Goal: Task Accomplishment & Management: Complete application form

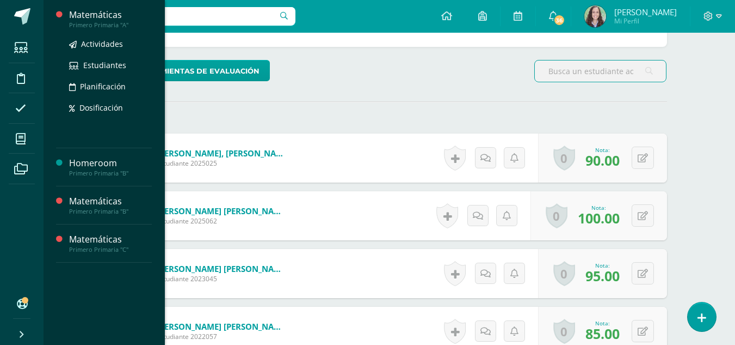
scroll to position [255, 0]
click at [103, 43] on span "Actividades" at bounding box center [102, 44] width 42 height 10
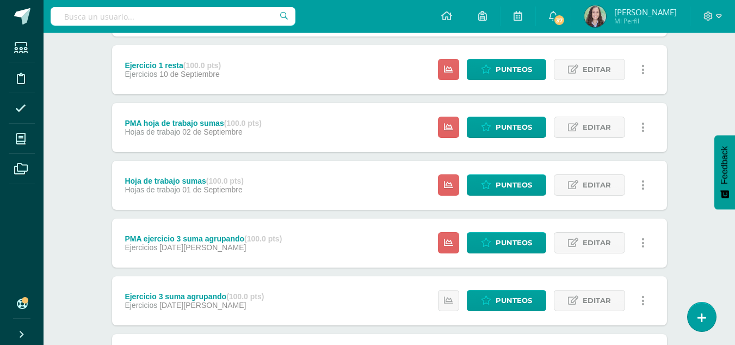
scroll to position [485, 0]
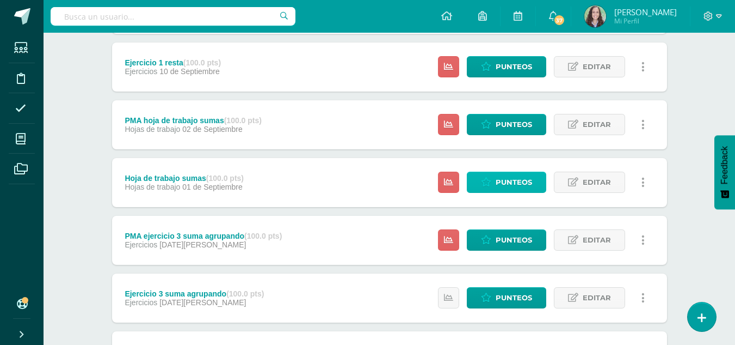
click at [497, 185] on span "Punteos" at bounding box center [514, 182] width 36 height 20
click at [90, 315] on div "Unidad 4 Unidad 1 Unidad 2 Unidad 3 Unidad 4 Resumen de unidad Descargar como H…" at bounding box center [389, 124] width 599 height 1003
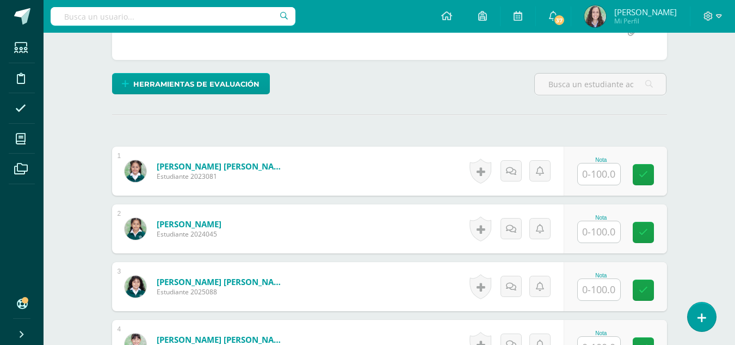
click at [599, 176] on input "text" at bounding box center [599, 173] width 42 height 21
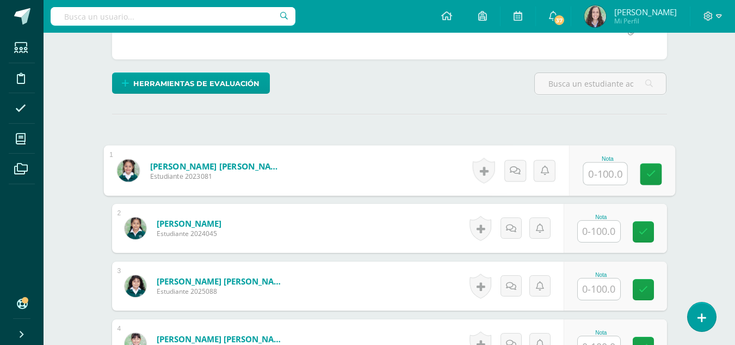
scroll to position [243, 0]
click at [609, 234] on input "text" at bounding box center [599, 230] width 42 height 21
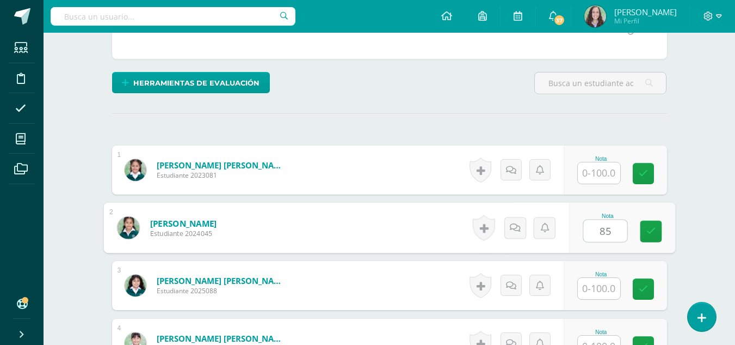
type input "85"
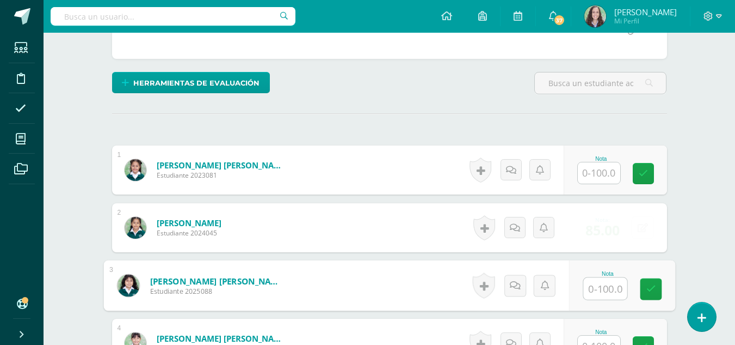
type input "95"
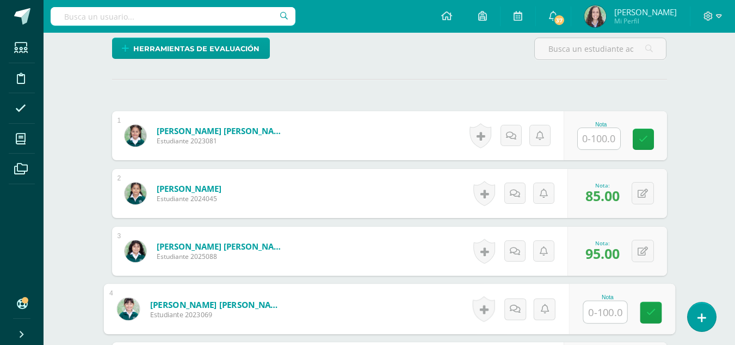
scroll to position [296, 0]
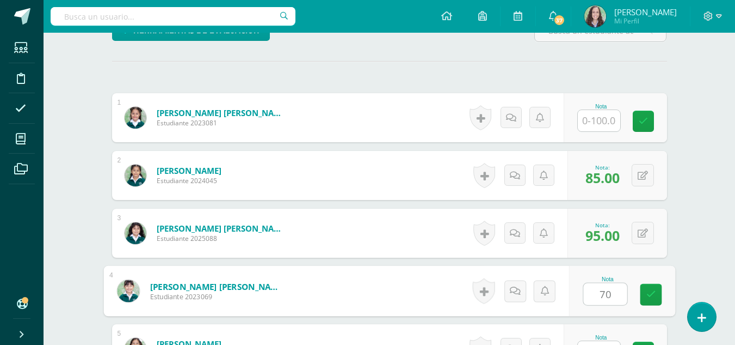
type input "70"
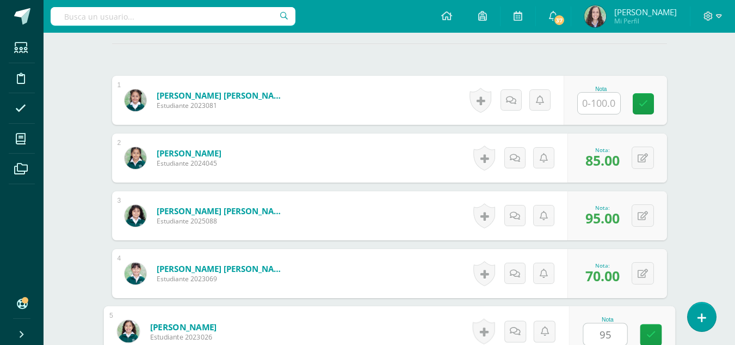
type input "95"
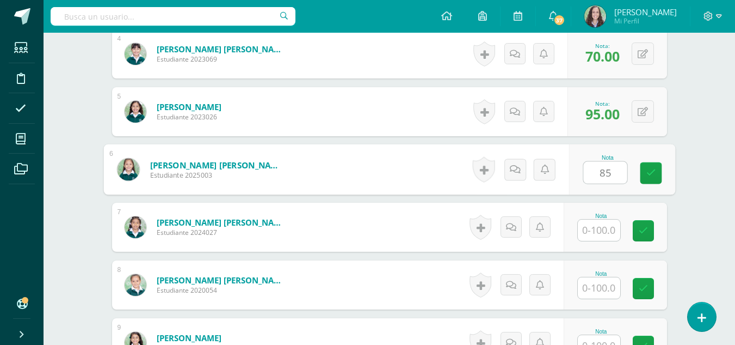
type input "85"
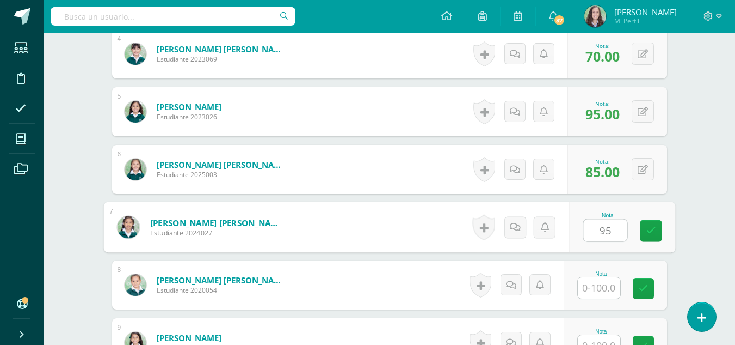
type input "95"
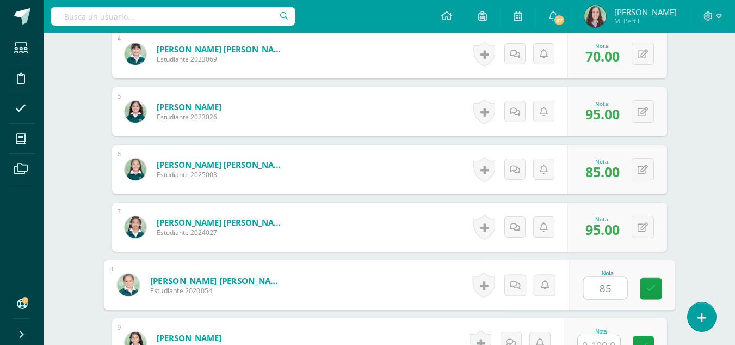
type input "85"
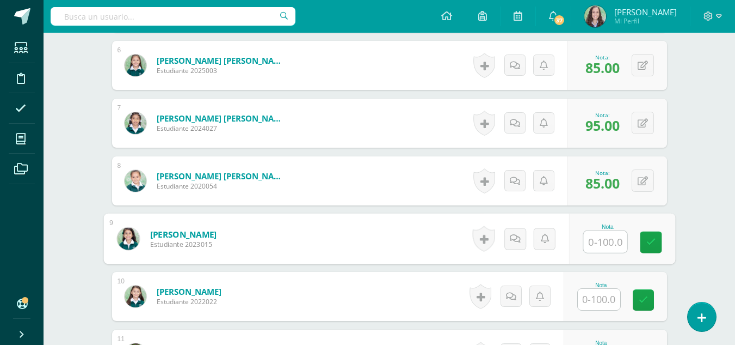
scroll to position [637, 0]
type input "89"
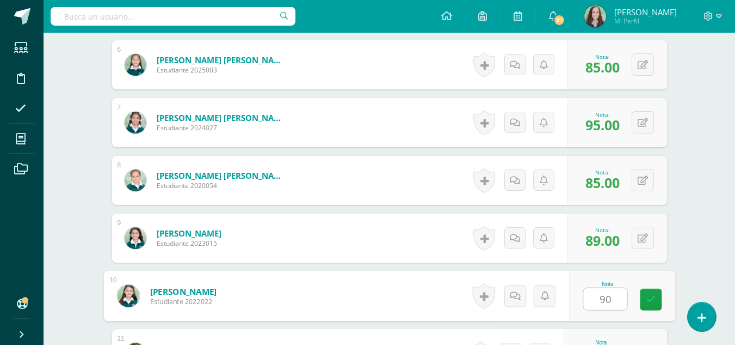
type input "90"
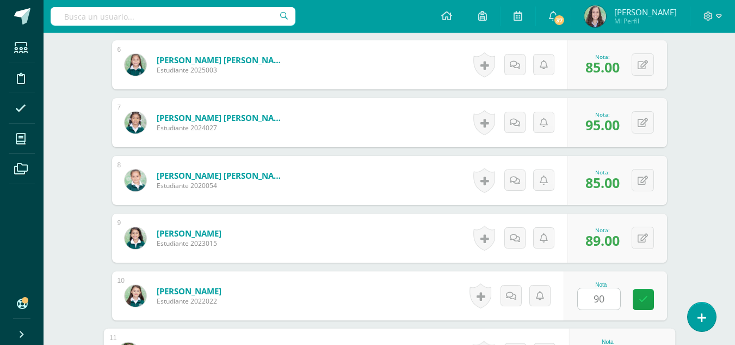
scroll to position [821, 0]
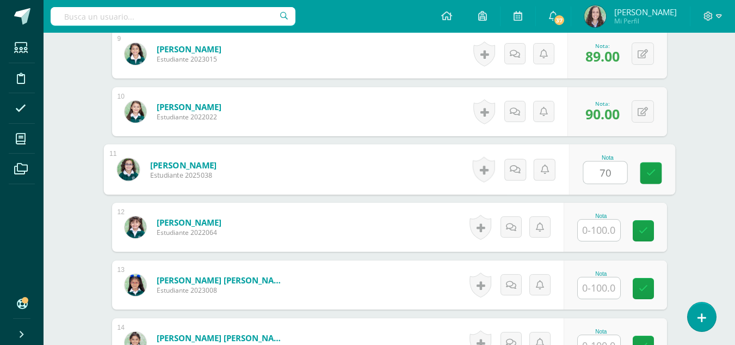
type input "70"
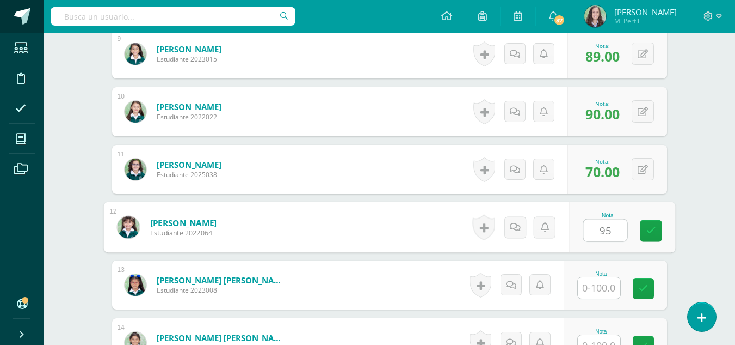
type input "95"
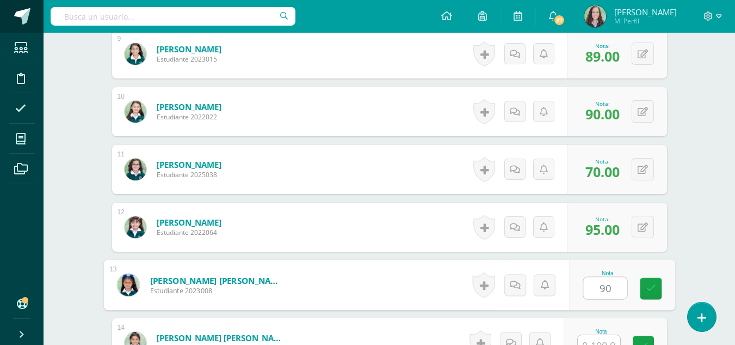
type input "90"
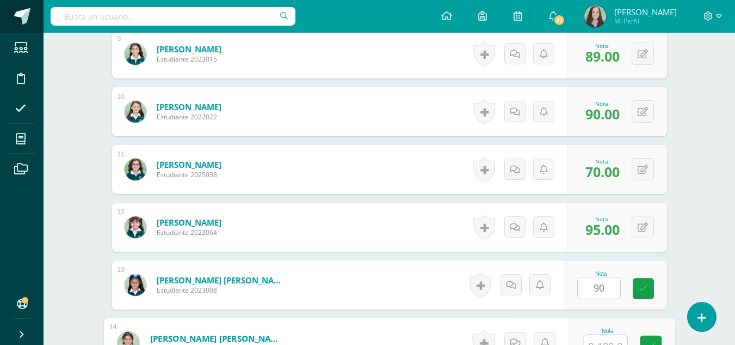
scroll to position [832, 0]
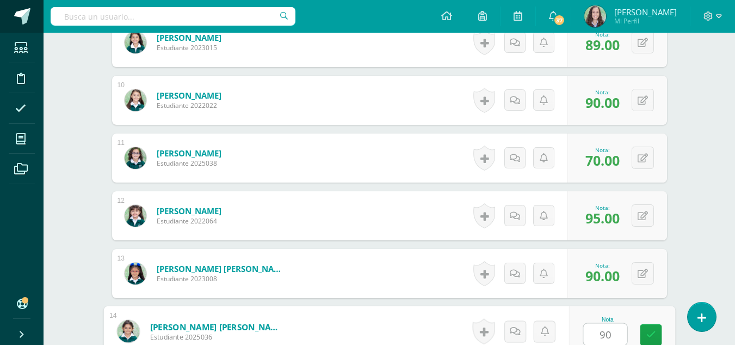
type input "90"
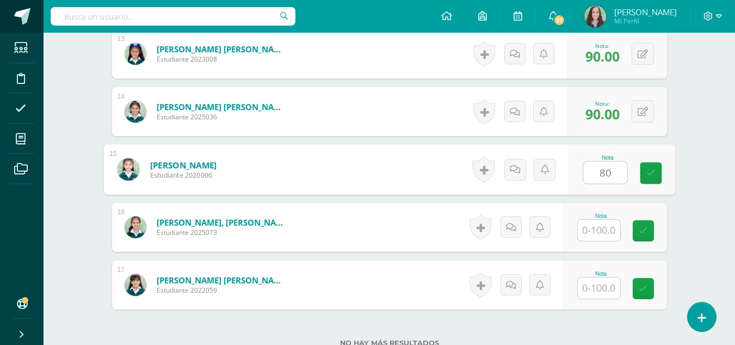
type input "80"
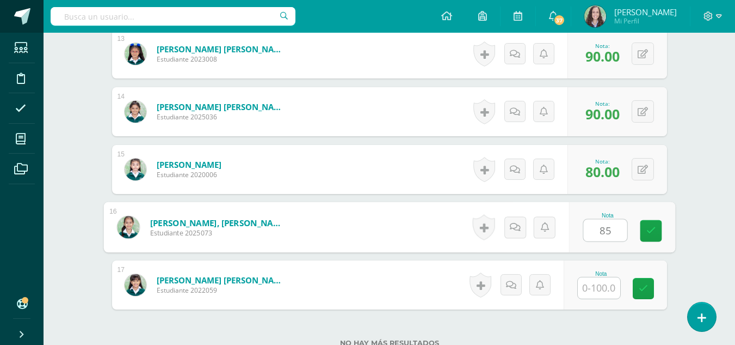
type input "85"
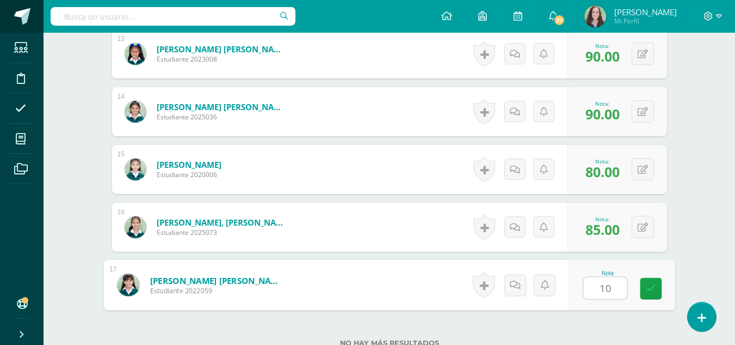
type input "100"
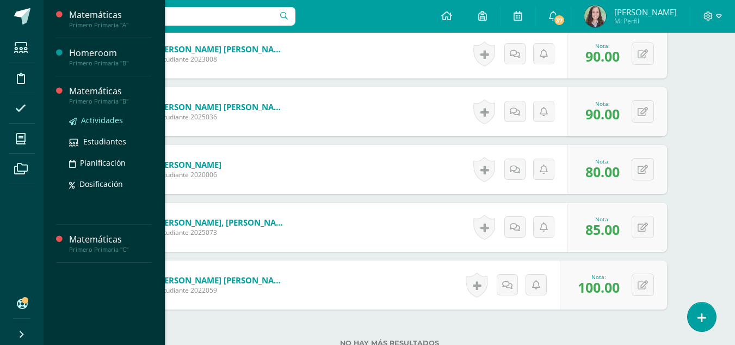
click at [101, 117] on span "Actividades" at bounding box center [102, 120] width 42 height 10
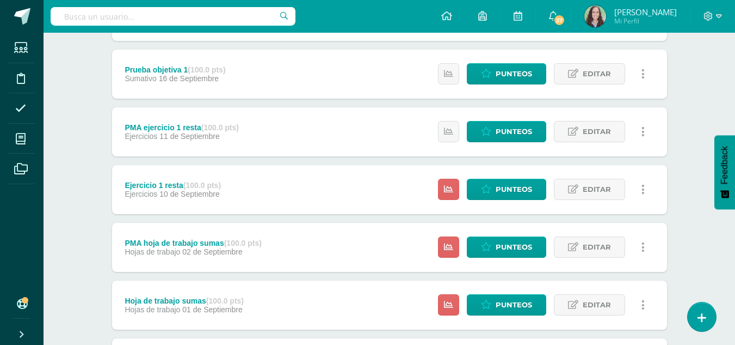
scroll to position [371, 0]
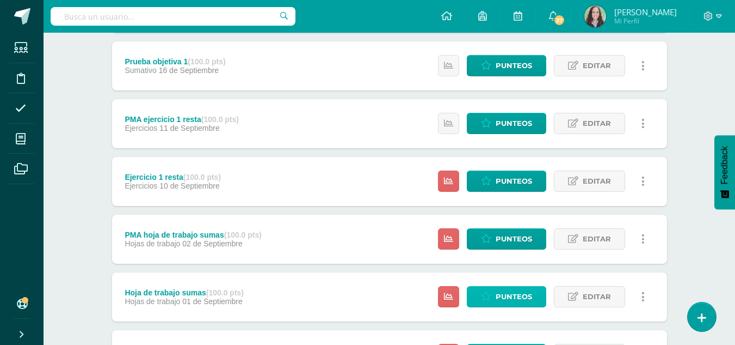
click at [506, 301] on span "Punteos" at bounding box center [514, 296] width 36 height 20
click at [505, 293] on span "Punteos" at bounding box center [514, 296] width 36 height 20
click at [512, 297] on span "Punteos" at bounding box center [514, 296] width 36 height 20
click at [503, 297] on span "Punteos" at bounding box center [514, 296] width 36 height 20
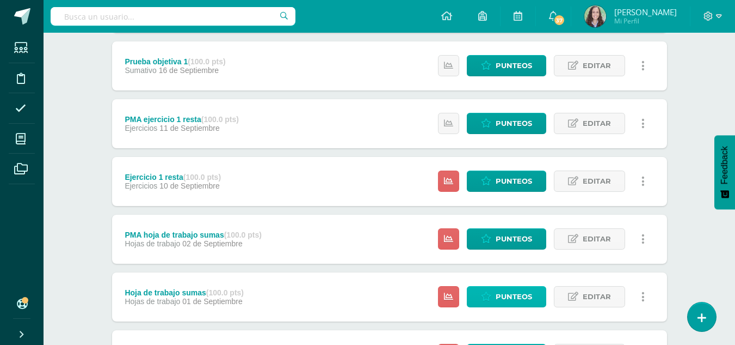
click at [503, 297] on span "Punteos" at bounding box center [514, 296] width 36 height 20
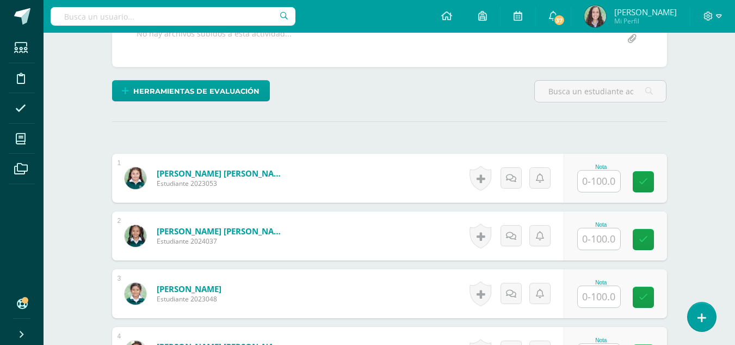
scroll to position [236, 0]
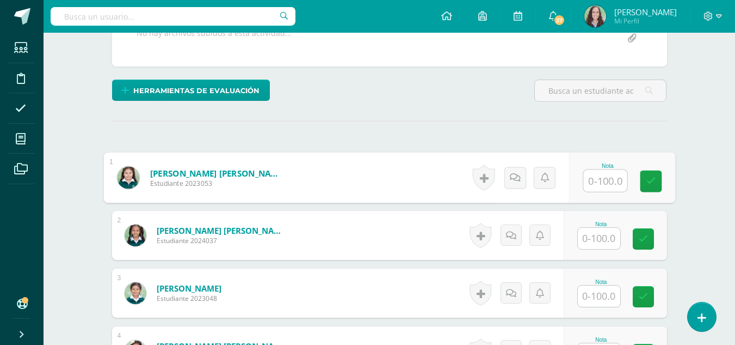
click at [598, 182] on input "text" at bounding box center [605, 181] width 44 height 22
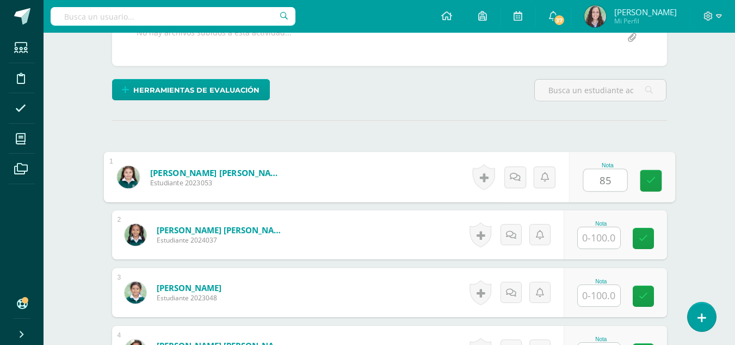
type input "85"
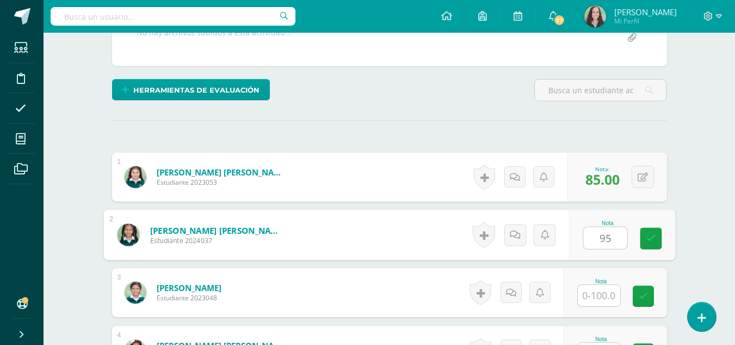
type input "95"
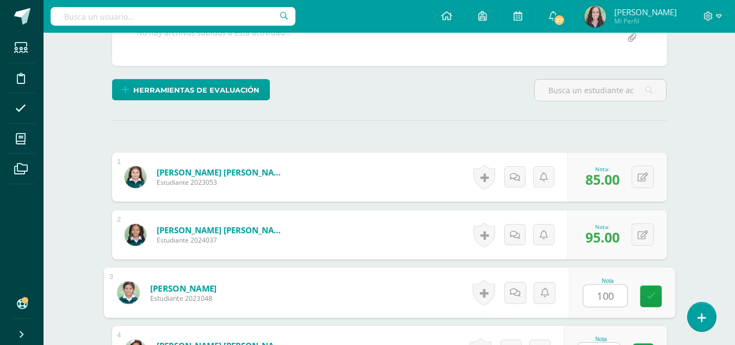
type input "100"
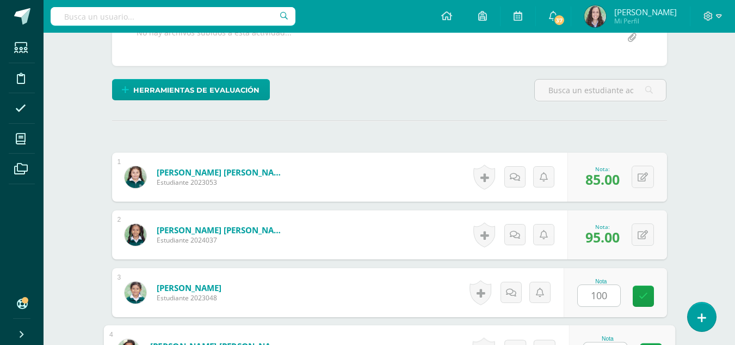
scroll to position [255, 0]
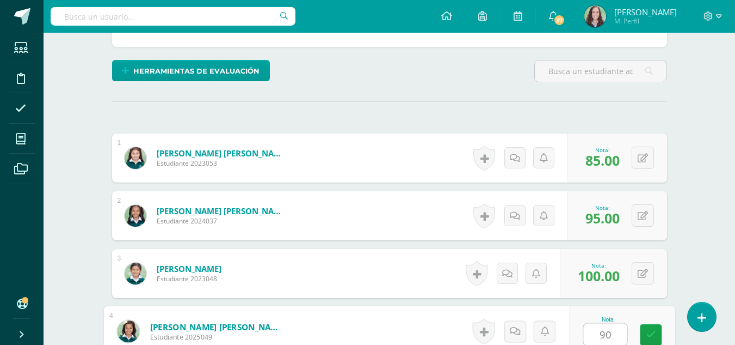
type input "90"
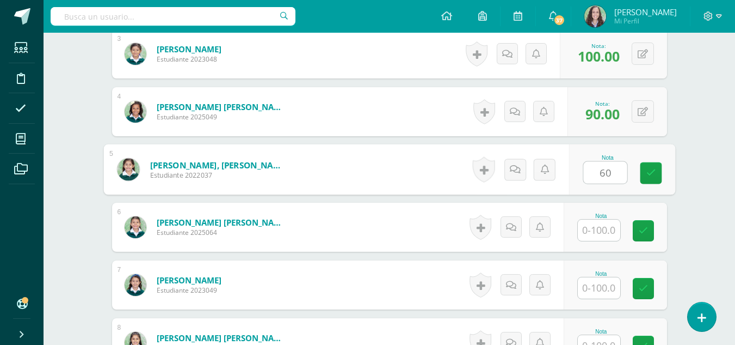
type input "60"
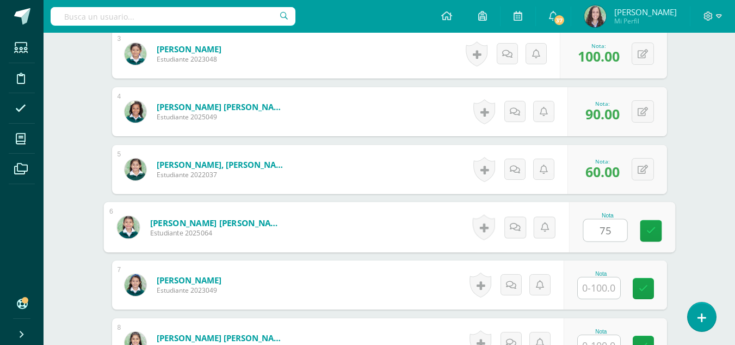
type input "75"
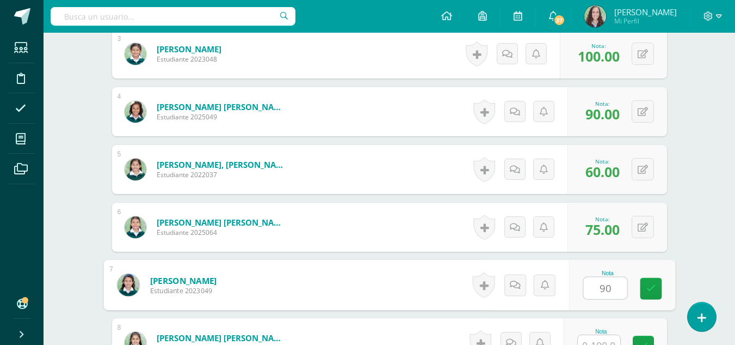
type input "90"
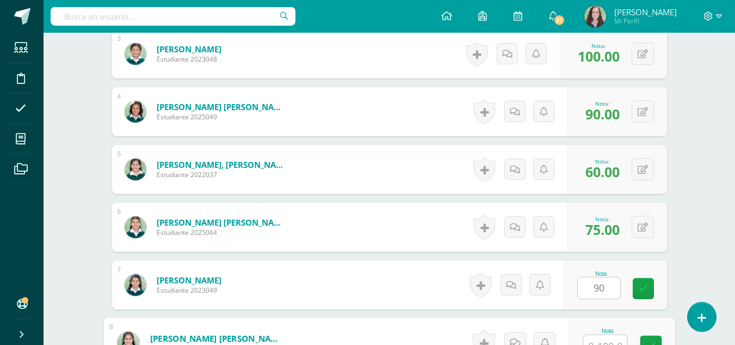
scroll to position [486, 0]
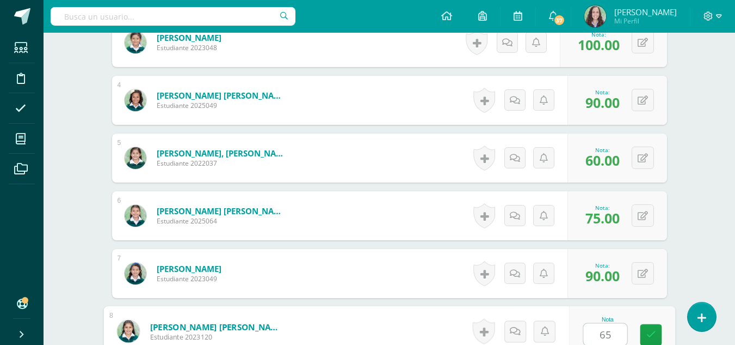
type input "65"
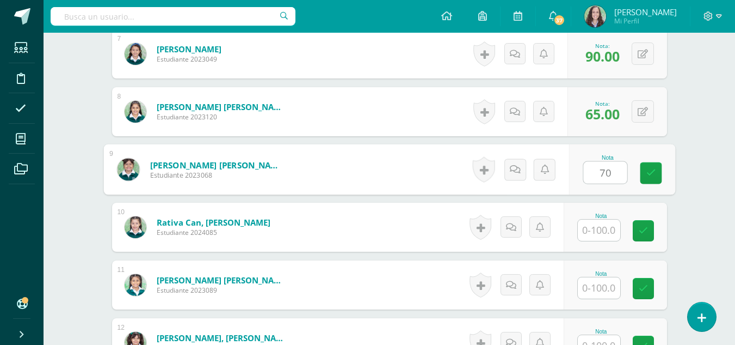
type input "70"
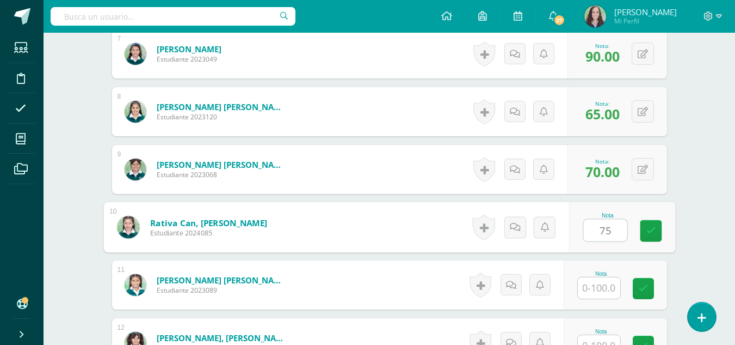
type input "75"
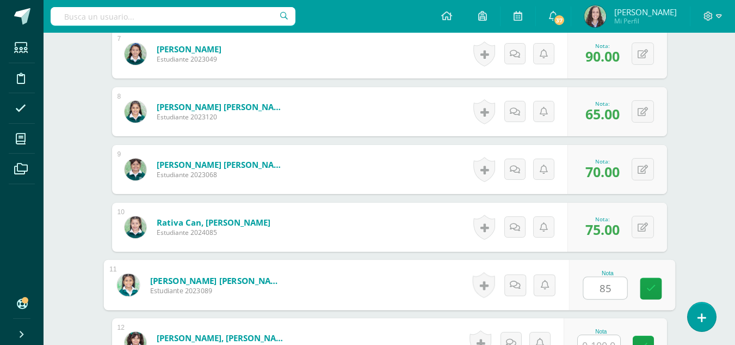
type input "85"
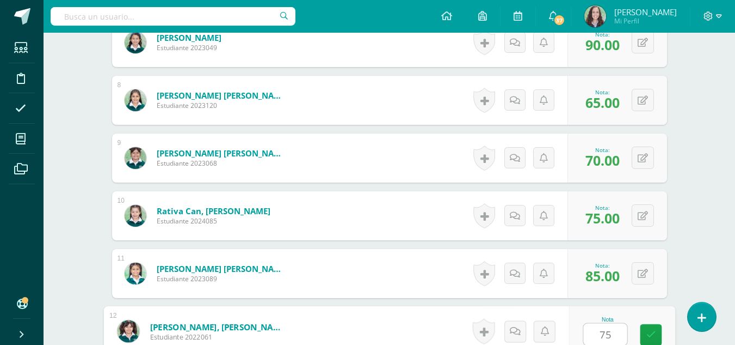
type input "75"
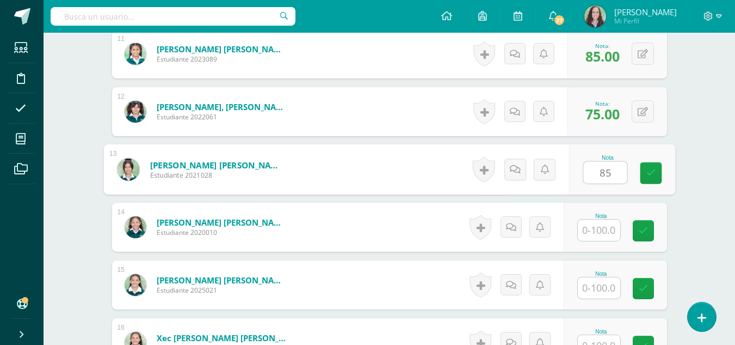
type input "85"
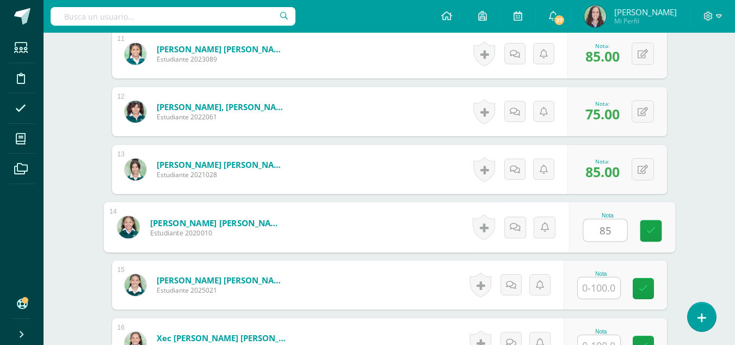
type input "85"
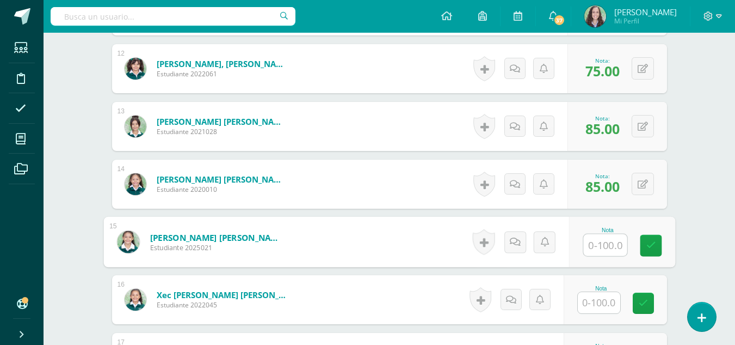
scroll to position [986, 0]
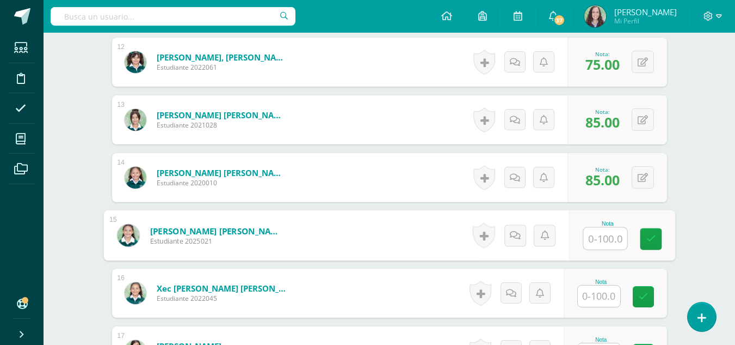
click at [595, 297] on input "text" at bounding box center [599, 295] width 42 height 21
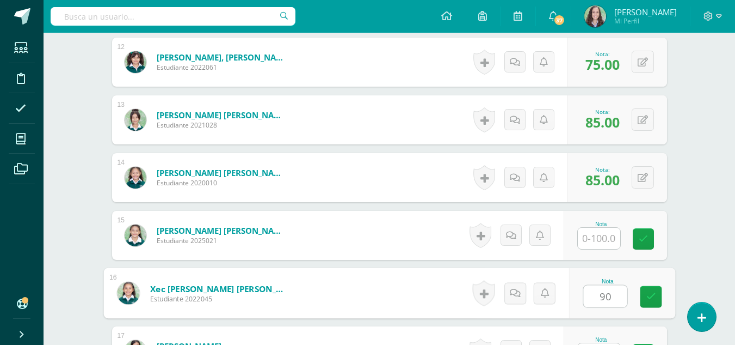
type input "90"
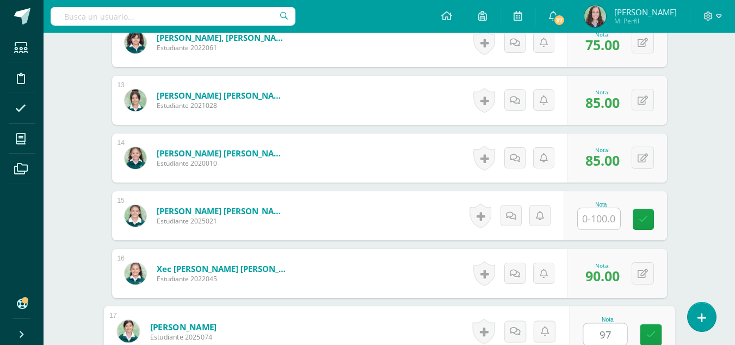
type input "97"
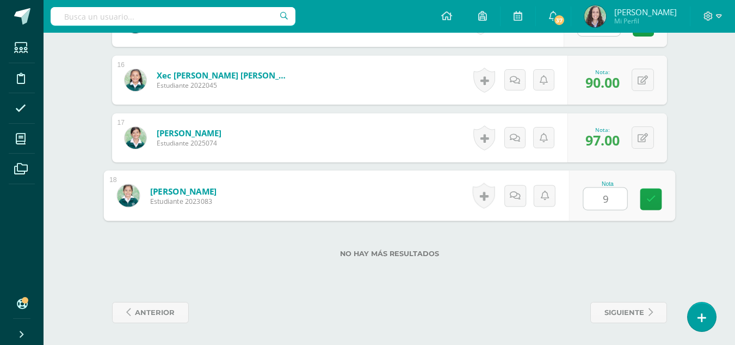
type input "95"
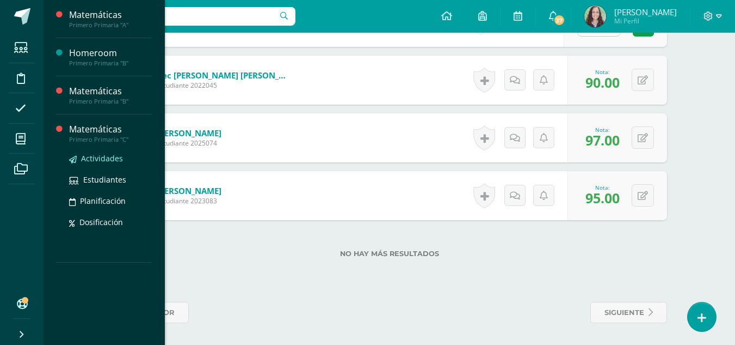
click at [93, 157] on span "Actividades" at bounding box center [102, 158] width 42 height 10
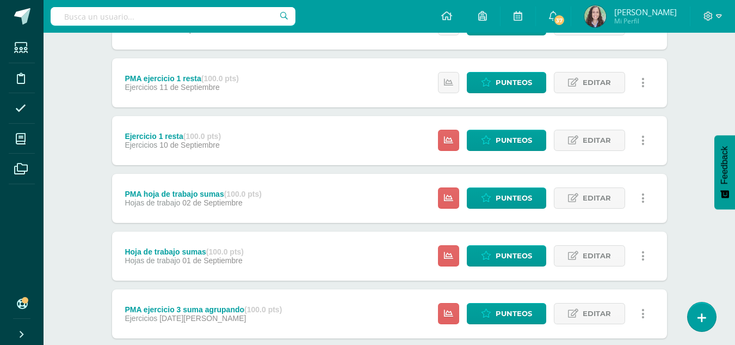
scroll to position [412, 0]
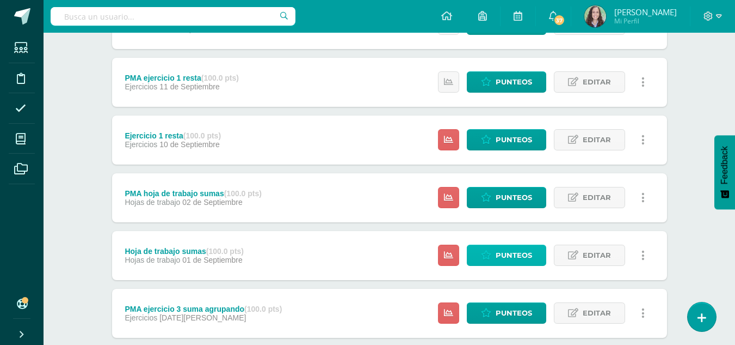
click at [503, 257] on span "Punteos" at bounding box center [514, 255] width 36 height 20
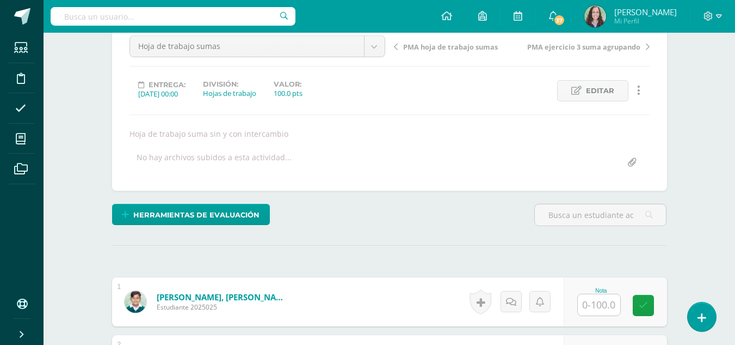
scroll to position [146, 0]
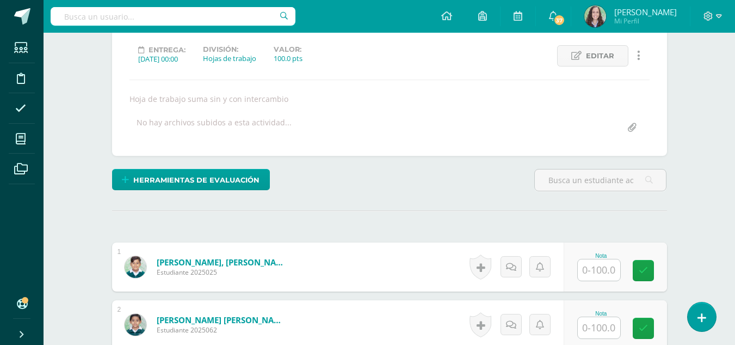
click at [599, 271] on input "text" at bounding box center [599, 269] width 42 height 21
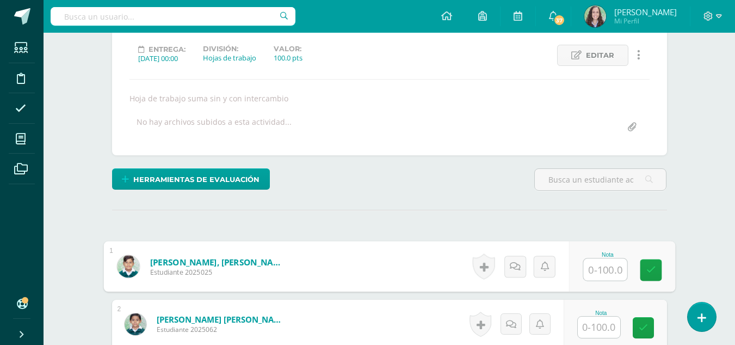
scroll to position [148, 0]
type input "95"
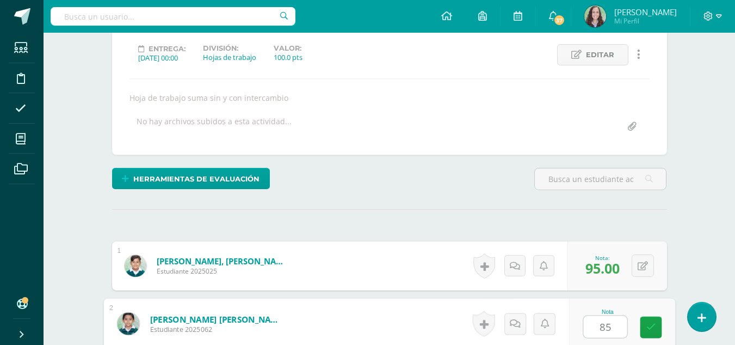
type input "85"
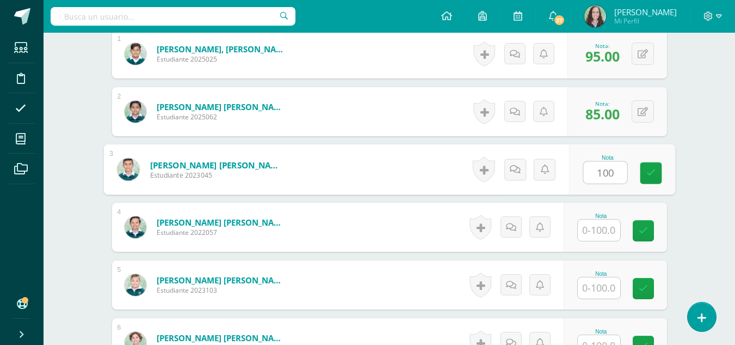
type input "100"
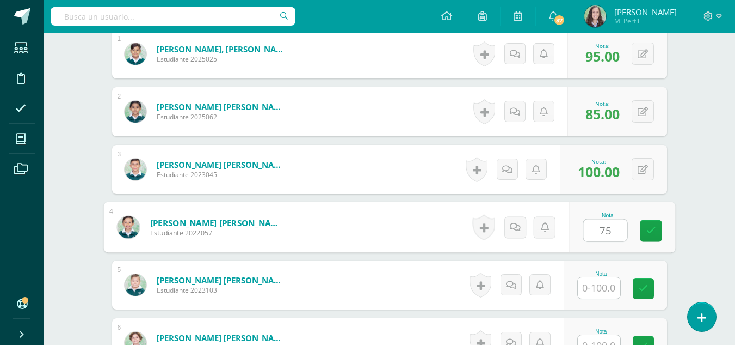
type input "75"
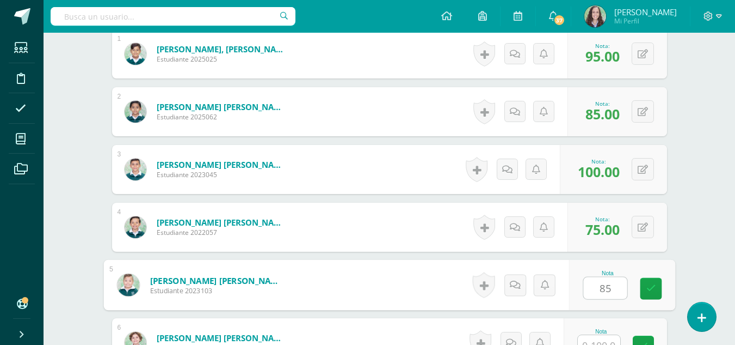
type input "85"
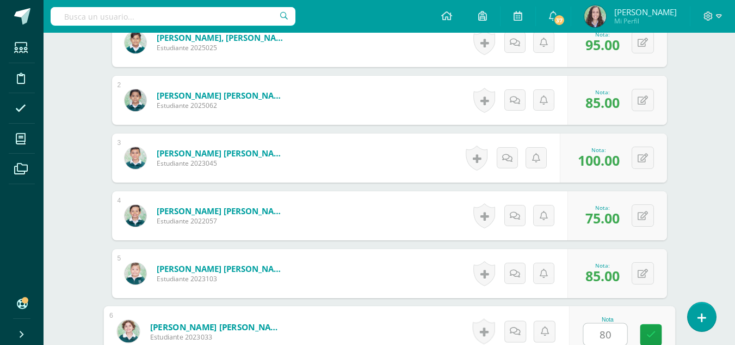
type input "80"
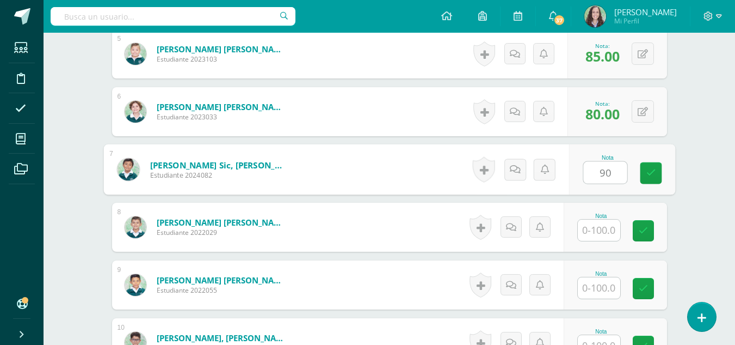
type input "90"
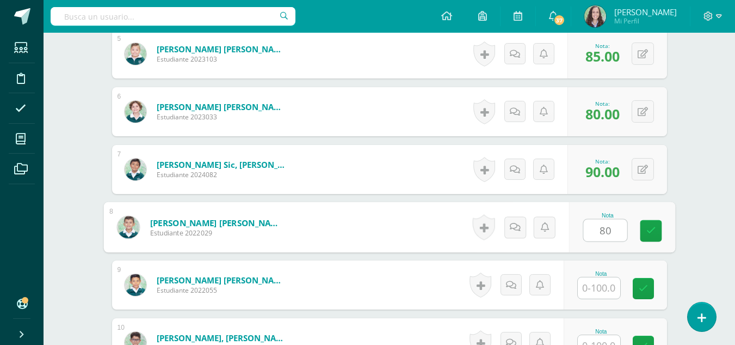
type input "80"
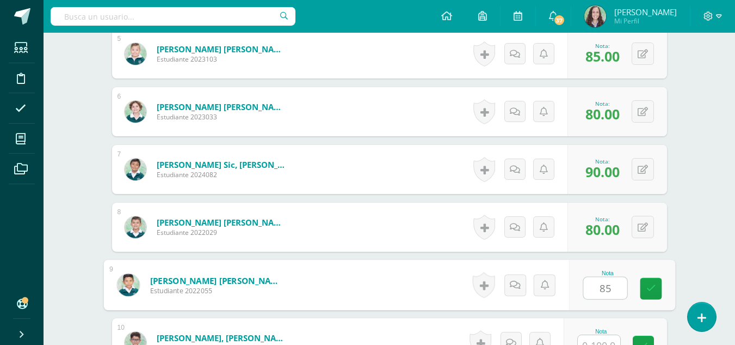
type input "85"
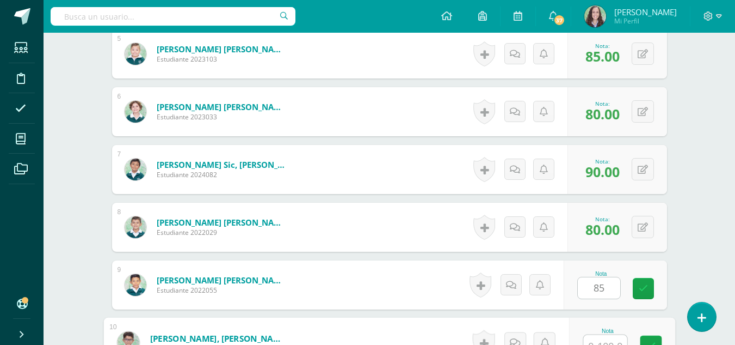
scroll to position [601, 0]
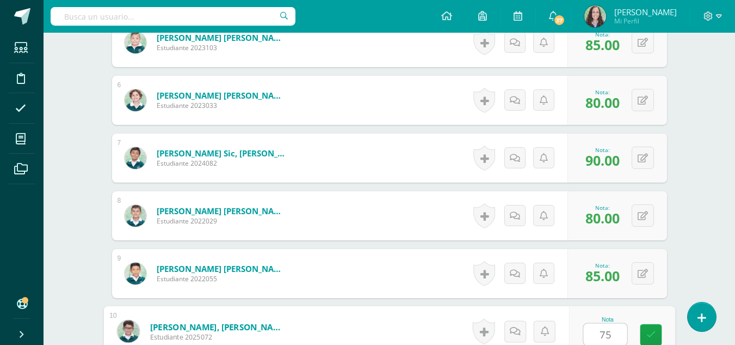
type input "75"
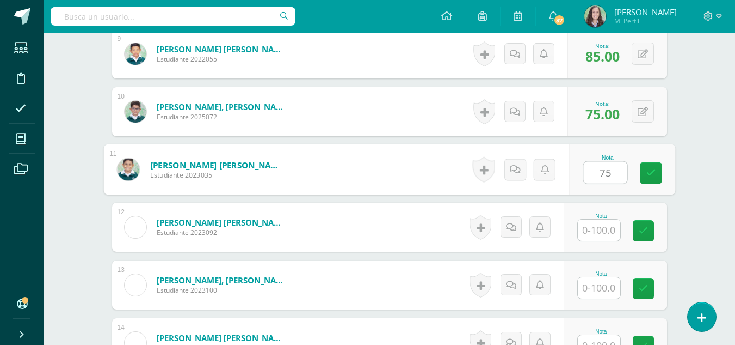
type input "75"
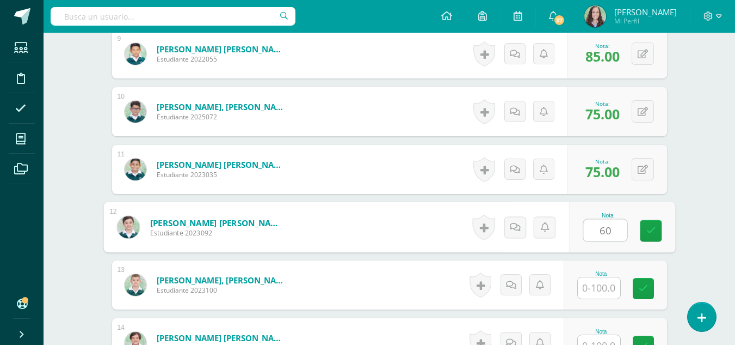
type input "60"
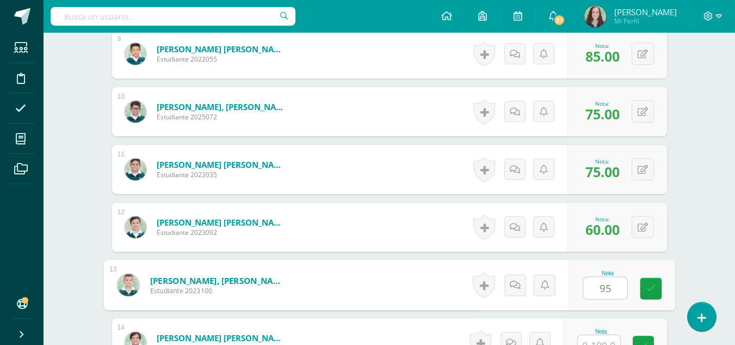
type input "95"
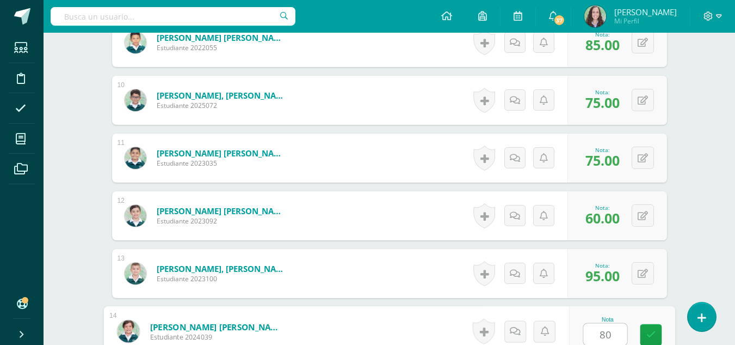
type input "80"
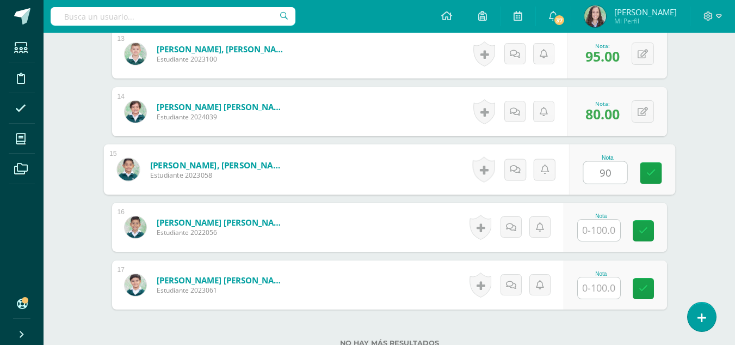
type input "90"
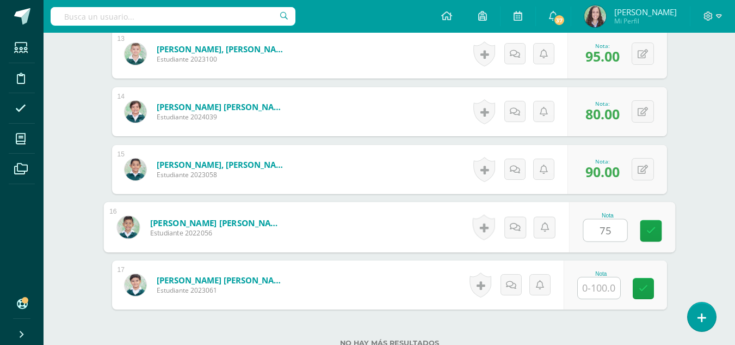
type input "75"
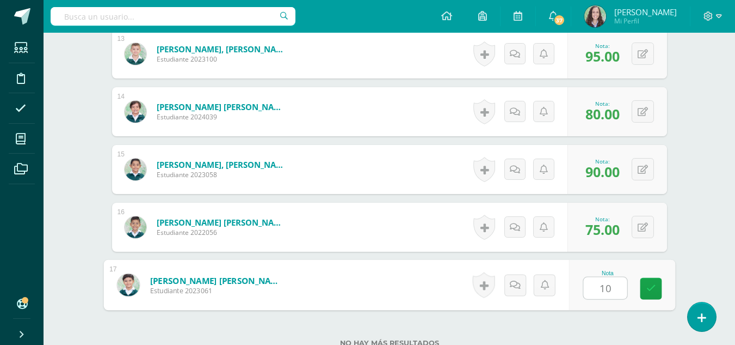
type input "100"
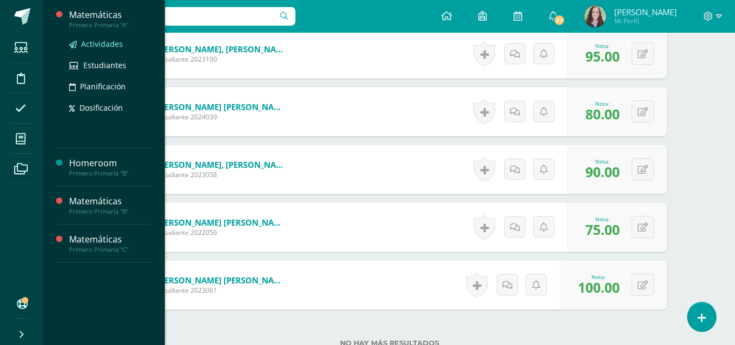
click at [99, 42] on span "Actividades" at bounding box center [102, 44] width 42 height 10
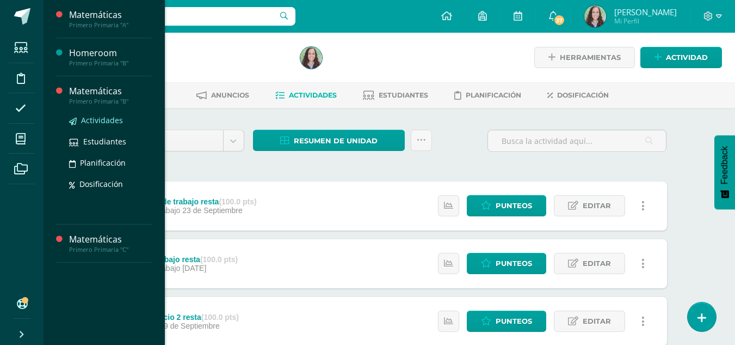
click at [88, 115] on span "Actividades" at bounding box center [102, 120] width 42 height 10
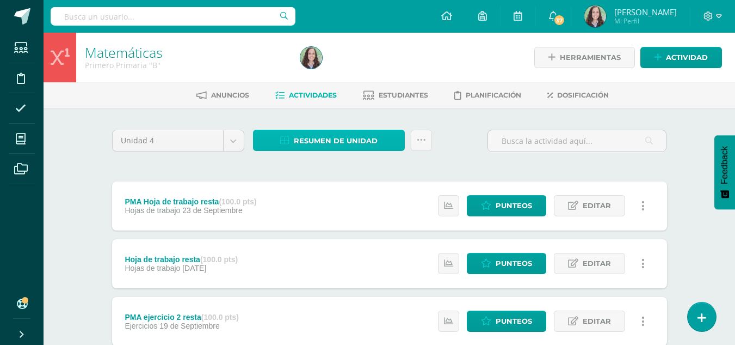
click at [333, 146] on span "Resumen de unidad" at bounding box center [336, 141] width 84 height 20
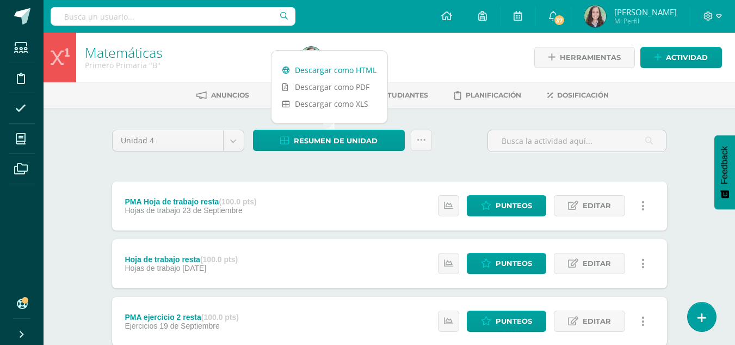
click at [340, 73] on link "Descargar como HTML" at bounding box center [330, 70] width 116 height 17
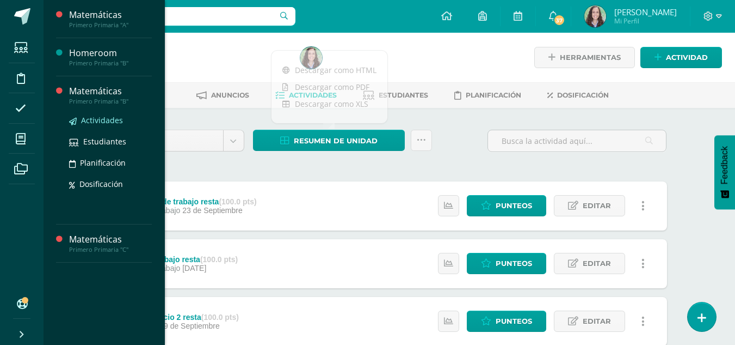
click at [88, 118] on span "Actividades" at bounding box center [102, 120] width 42 height 10
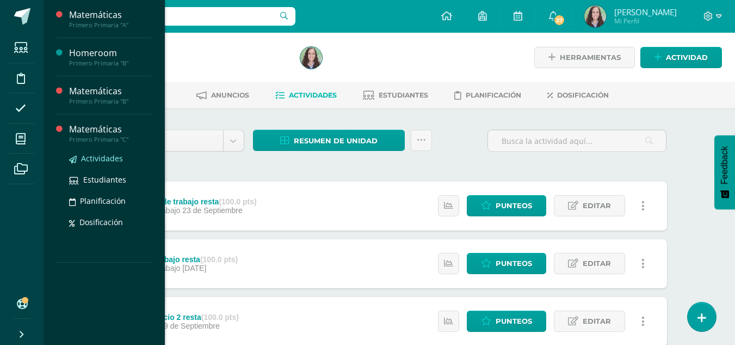
click at [94, 159] on span "Actividades" at bounding box center [102, 158] width 42 height 10
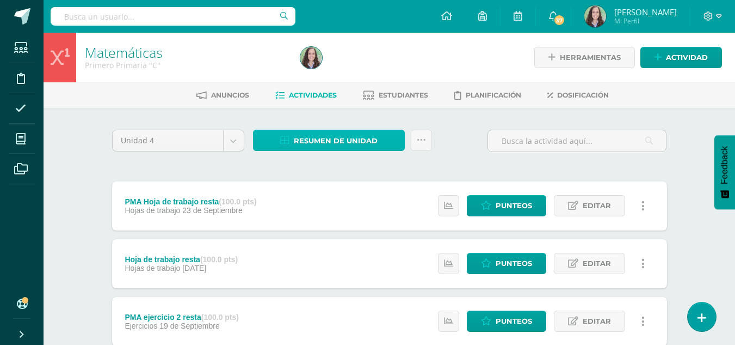
click at [339, 134] on span "Resumen de unidad" at bounding box center [336, 141] width 84 height 20
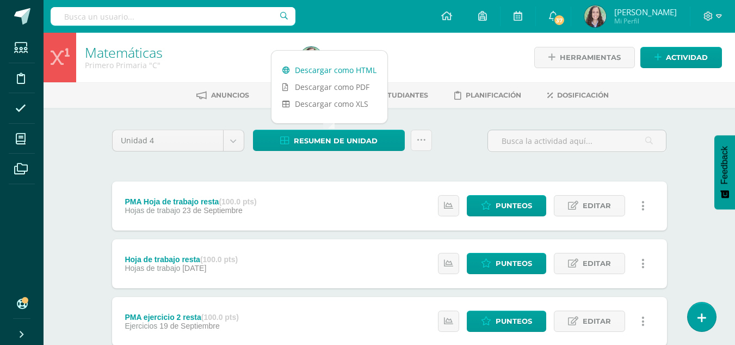
click at [340, 69] on link "Descargar como HTML" at bounding box center [330, 70] width 116 height 17
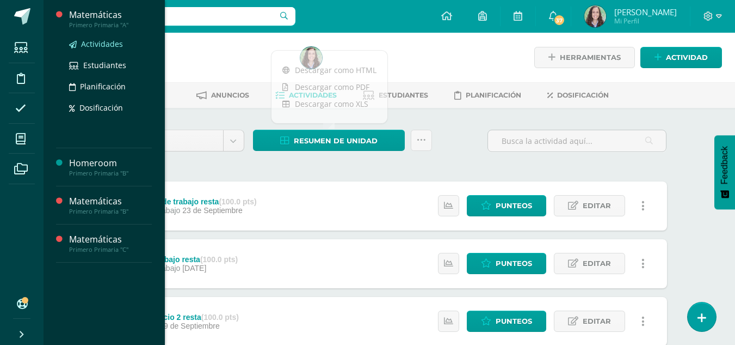
click at [106, 42] on span "Actividades" at bounding box center [102, 44] width 42 height 10
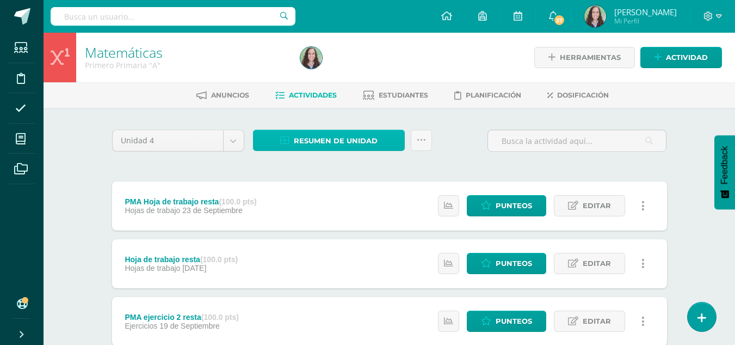
click at [338, 144] on span "Resumen de unidad" at bounding box center [336, 141] width 84 height 20
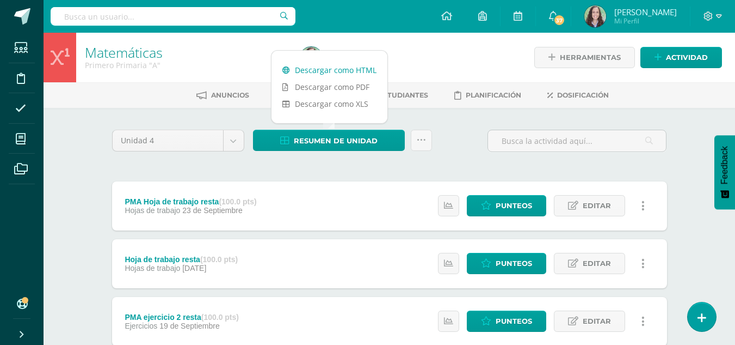
click at [337, 70] on link "Descargar como HTML" at bounding box center [330, 70] width 116 height 17
